Goal: Task Accomplishment & Management: Complete application form

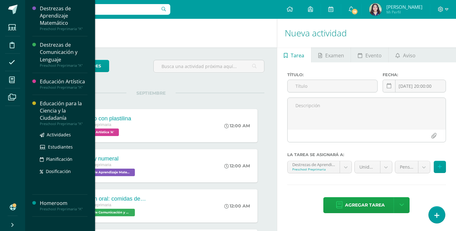
click at [55, 139] on ul "Actividades Estudiantes Planificación Dosificación" at bounding box center [64, 153] width 48 height 44
click at [56, 133] on span "Actividades" at bounding box center [59, 135] width 24 height 6
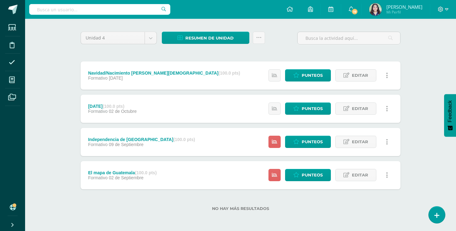
scroll to position [43, 0]
click at [307, 174] on span "Punteos" at bounding box center [312, 175] width 21 height 12
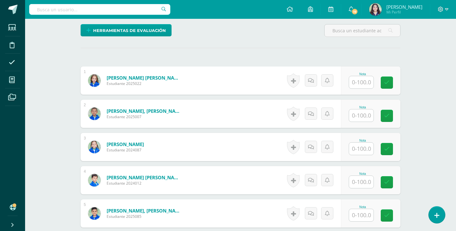
scroll to position [83, 0]
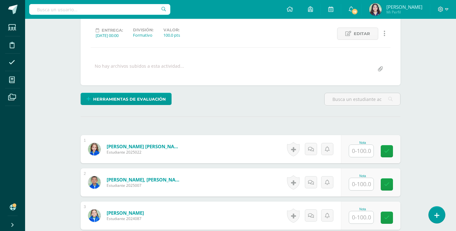
click at [360, 155] on input "text" at bounding box center [361, 151] width 24 height 12
type input "100"
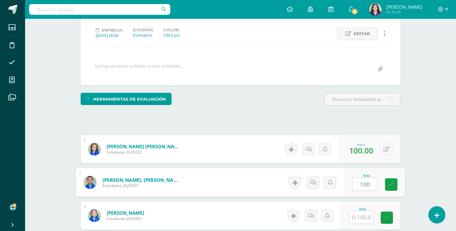
type input "100"
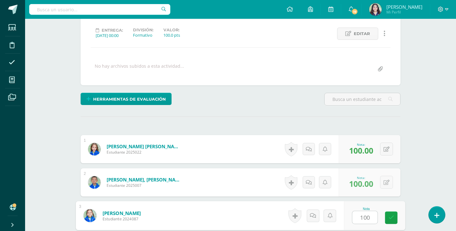
type input "100"
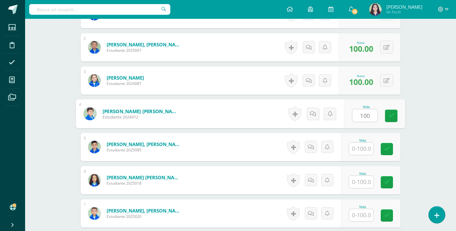
type input "100"
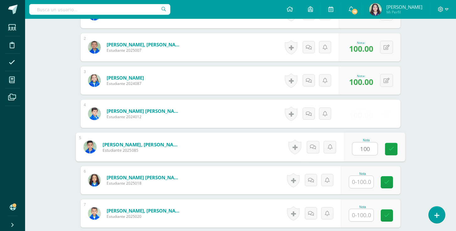
type input "100"
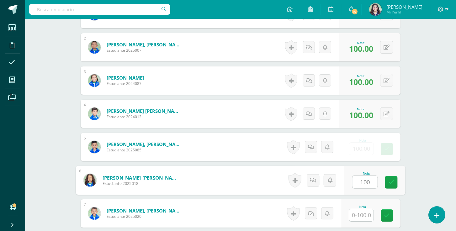
type input "100"
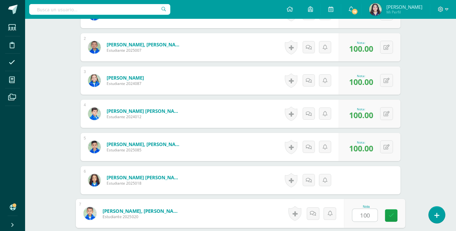
type input "100"
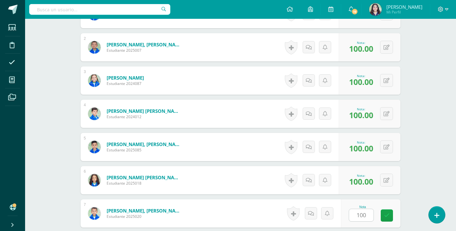
scroll to position [351, 0]
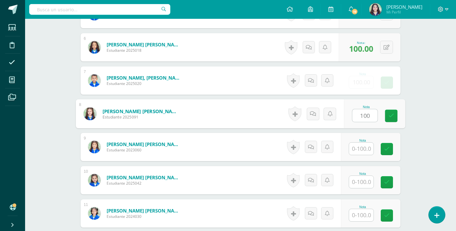
type input "100"
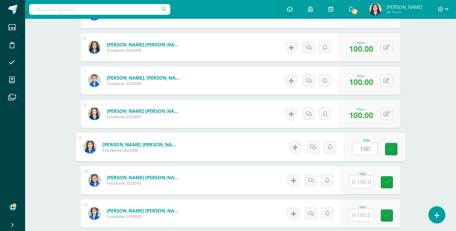
type input "100"
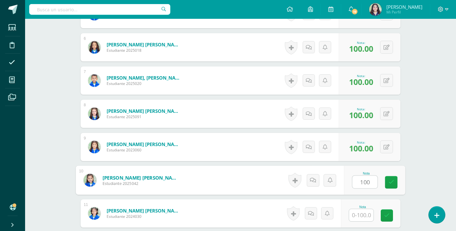
type input "100"
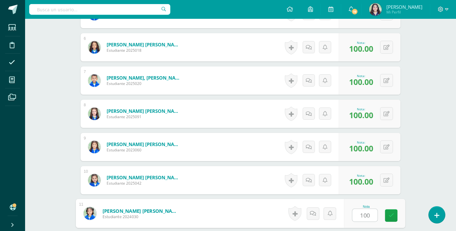
type input "100"
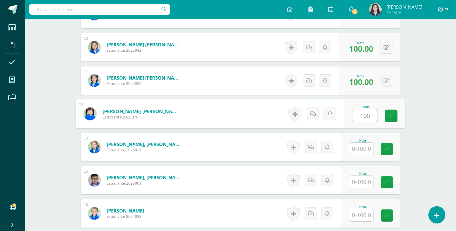
type input "100"
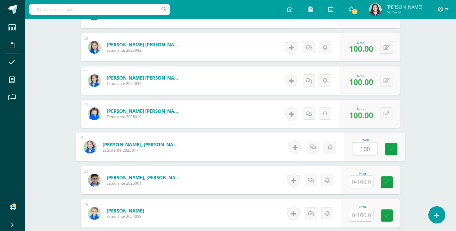
type input "100"
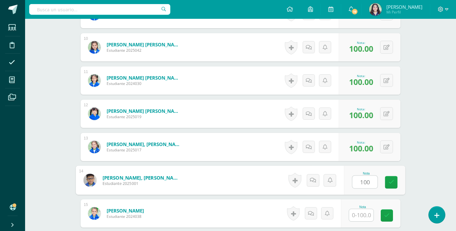
type input "100"
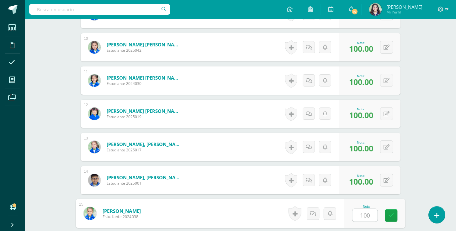
type input "100"
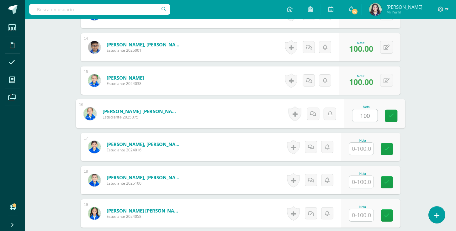
type input "100"
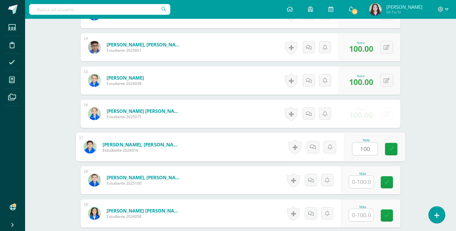
type input "100"
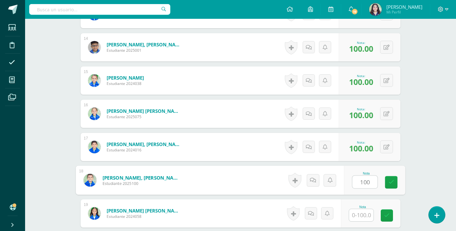
type input "100"
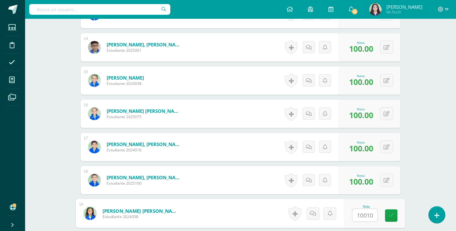
type input "100100"
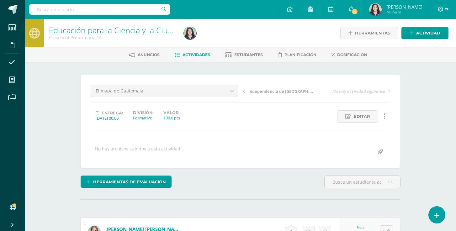
scroll to position [0, 0]
click at [274, 92] on span "Independencia de Guatemala" at bounding box center [281, 91] width 66 height 6
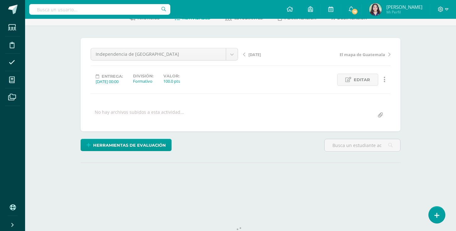
scroll to position [38, 0]
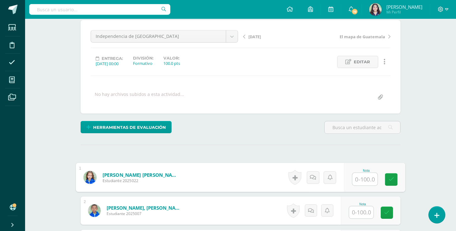
click at [367, 176] on input "text" at bounding box center [364, 179] width 25 height 13
type input "100"
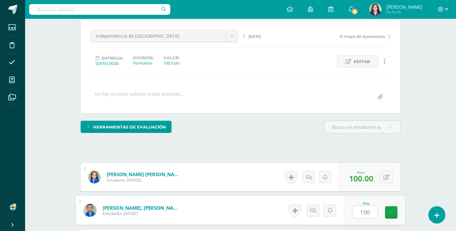
type input "100"
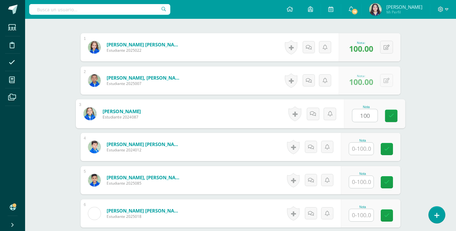
type input "100"
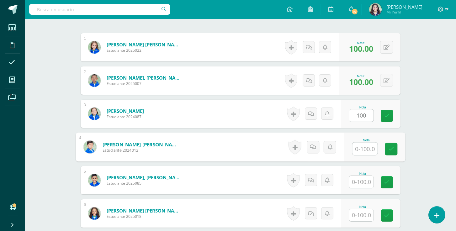
scroll to position [185, 0]
type input "100"
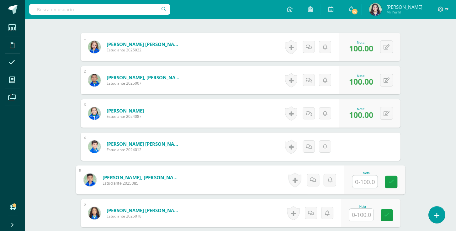
type input "|"
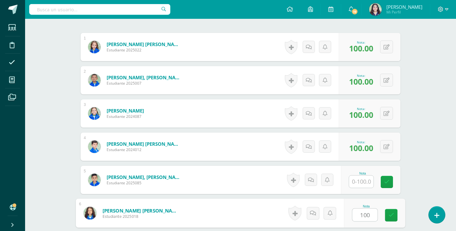
type input "100"
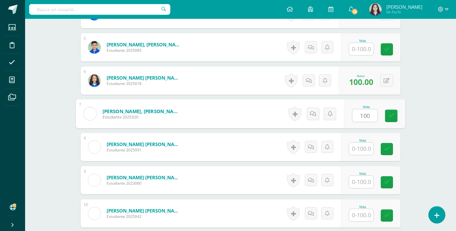
type input "100"
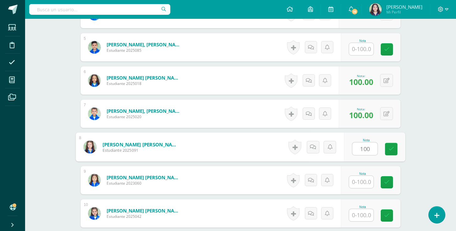
type input "100"
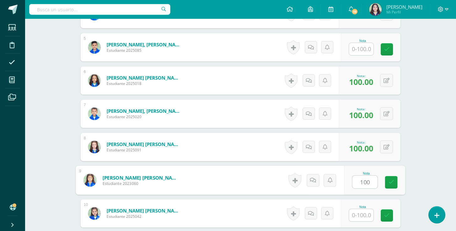
type input "100"
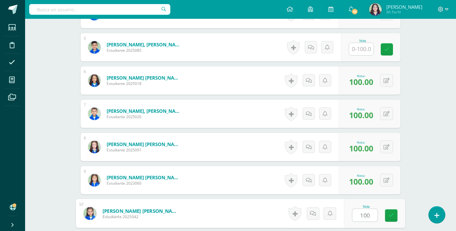
type input "100"
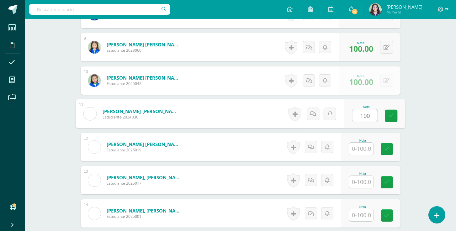
type input "100"
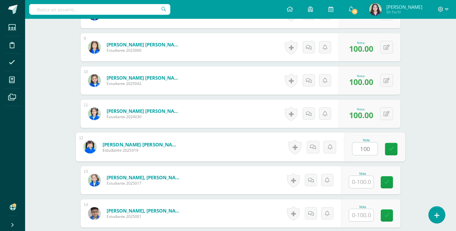
type input "100"
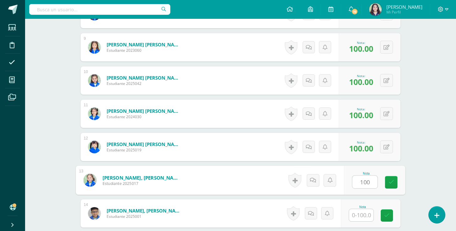
type input "100"
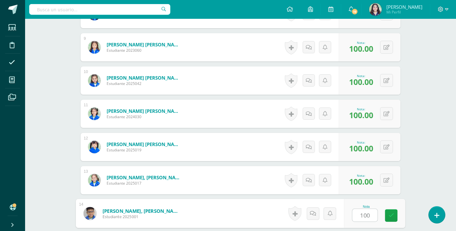
type input "100"
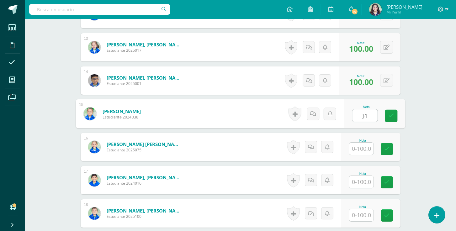
type input "}"
type input "100"
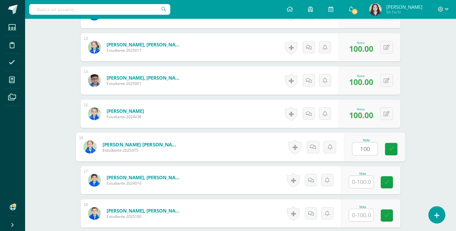
type input "100"
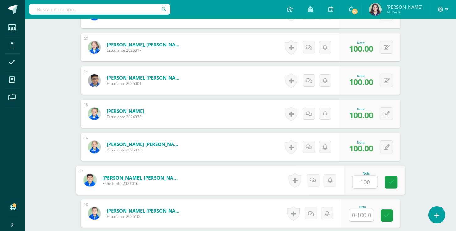
type input "100"
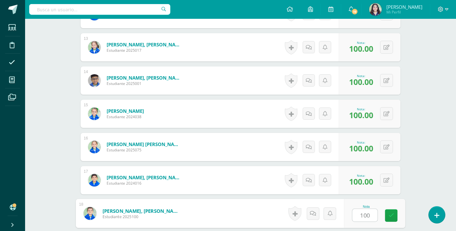
type input "100"
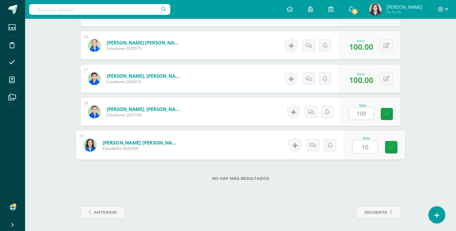
type input "100"
